Goal: Find specific page/section: Find specific page/section

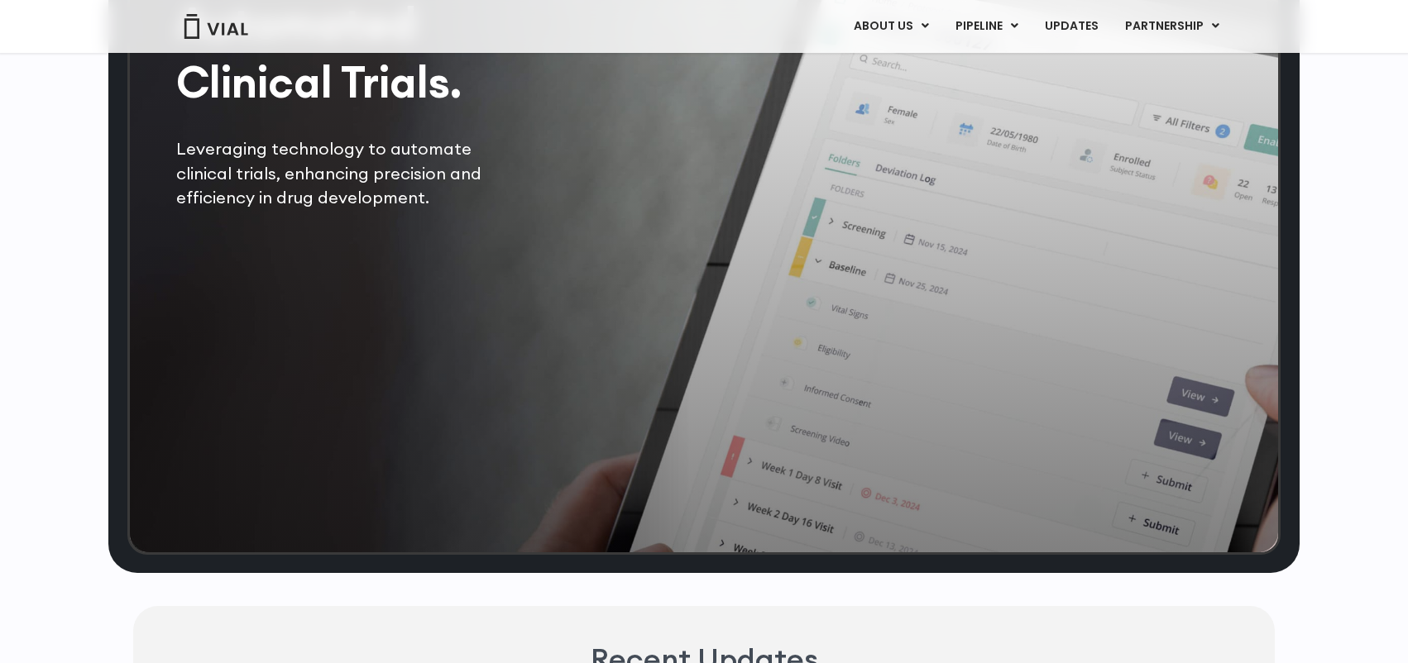
scroll to position [4771, 0]
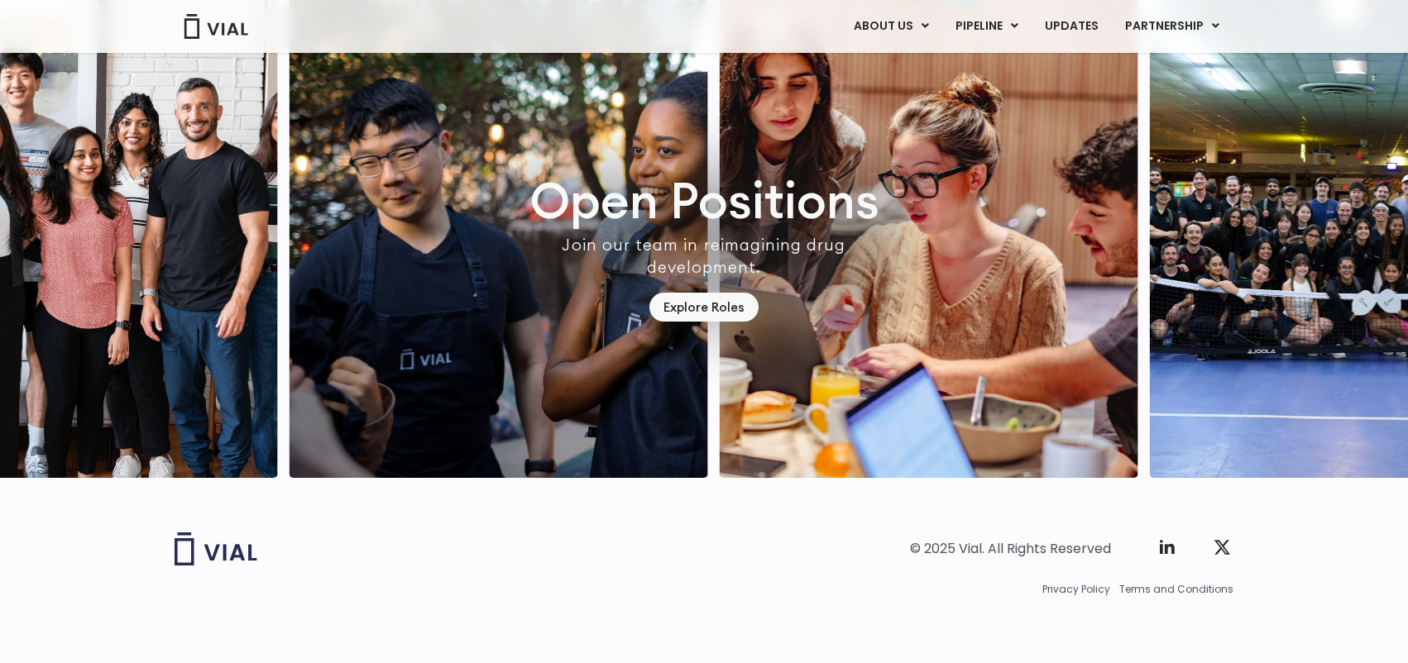
click at [198, 27] on img at bounding box center [216, 26] width 66 height 25
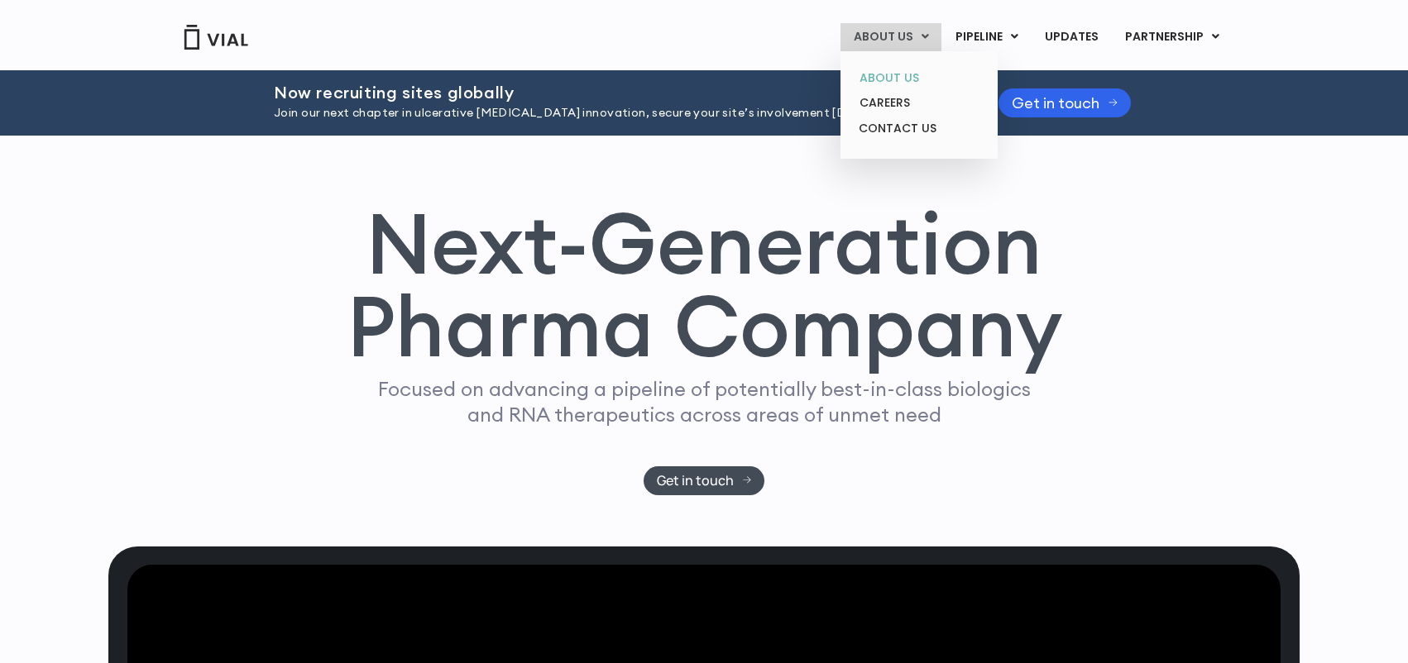
click at [895, 80] on link "ABOUT US" at bounding box center [918, 78] width 145 height 26
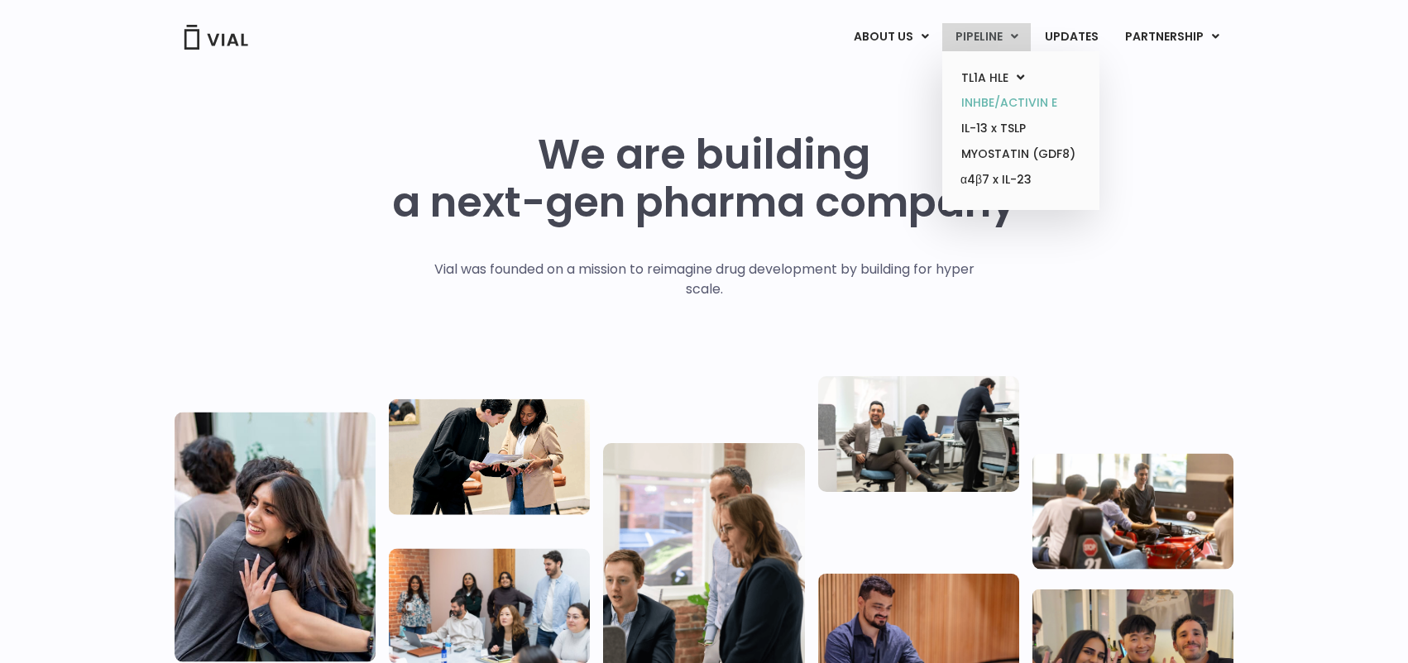
click at [1053, 103] on link "INHBE/ACTIVIN E" at bounding box center [1020, 103] width 145 height 26
